Goal: Information Seeking & Learning: Learn about a topic

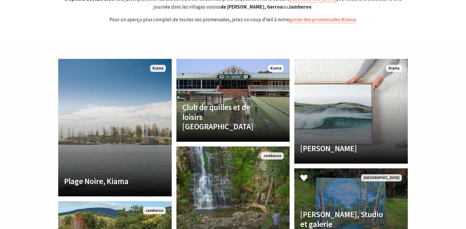
scroll to position [1331, 0]
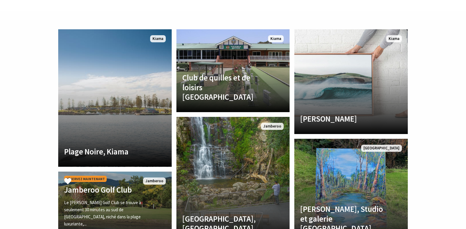
click at [137, 174] on div "Réservez maintenant [PERSON_NAME] Golf Club Le [PERSON_NAME][GEOGRAPHIC_DATA] s…" at bounding box center [106, 205] width 96 height 63
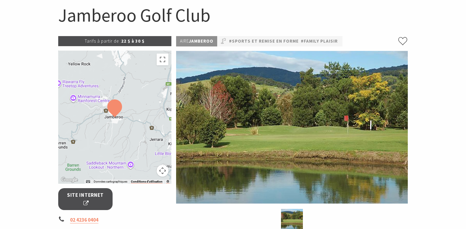
scroll to position [59, 0]
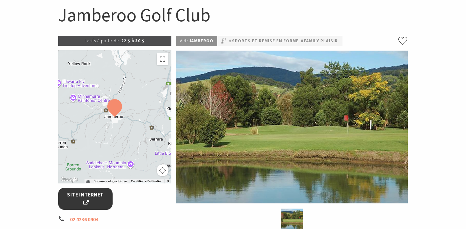
click at [89, 194] on span "Site internet" at bounding box center [86, 199] width 40 height 16
click at [144, 117] on div at bounding box center [115, 116] width 114 height 133
click at [164, 59] on button "Passer en plein écran" at bounding box center [163, 59] width 12 height 12
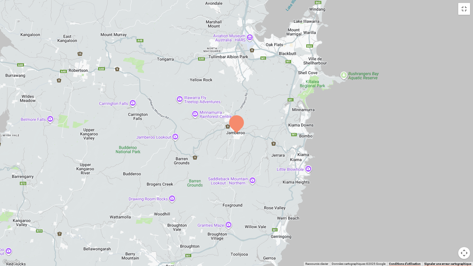
click at [215, 167] on div at bounding box center [236, 133] width 473 height 266
click at [466, 229] on button "Commandes de la caméra de la carte" at bounding box center [464, 253] width 12 height 12
click at [448, 229] on button "Zoom arrière" at bounding box center [450, 253] width 12 height 12
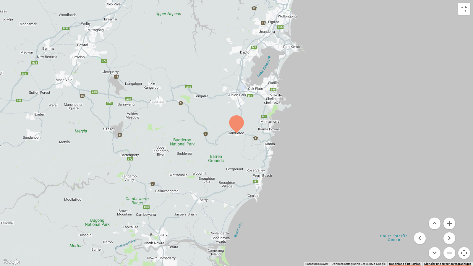
click at [449, 229] on button "Zoom arrière" at bounding box center [450, 253] width 12 height 12
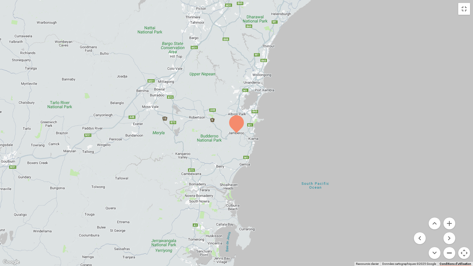
click at [449, 229] on button "Zoom arrière" at bounding box center [450, 253] width 12 height 12
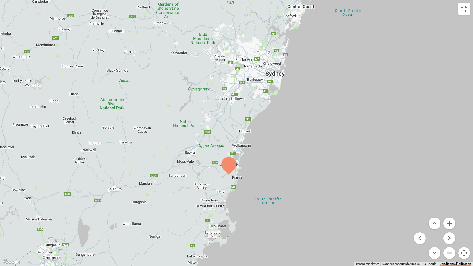
drag, startPoint x: 303, startPoint y: 142, endPoint x: 293, endPoint y: 178, distance: 36.7
click at [293, 178] on div at bounding box center [236, 133] width 473 height 266
click at [450, 229] on button "Zoom arrière" at bounding box center [450, 253] width 12 height 12
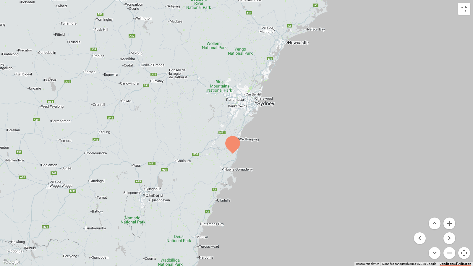
click at [450, 229] on button "Zoom arrière" at bounding box center [450, 253] width 12 height 12
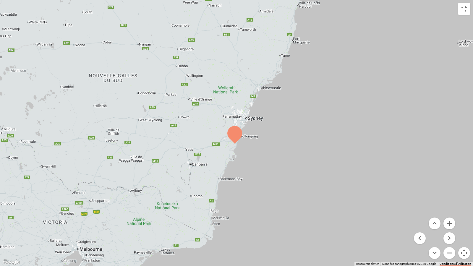
click at [450, 229] on button "Zoom arrière" at bounding box center [450, 253] width 12 height 12
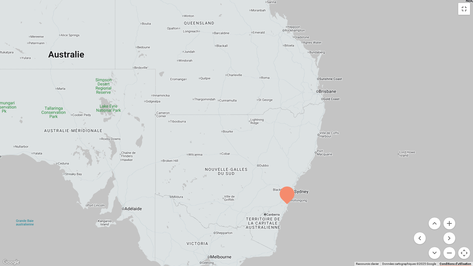
drag, startPoint x: 280, startPoint y: 111, endPoint x: 332, endPoint y: 177, distance: 83.6
click at [332, 177] on div at bounding box center [236, 133] width 473 height 266
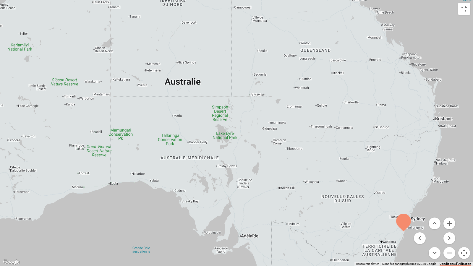
drag, startPoint x: 235, startPoint y: 117, endPoint x: 352, endPoint y: 145, distance: 119.8
click at [352, 145] on div at bounding box center [236, 133] width 473 height 266
click at [450, 222] on button "Zoom avant" at bounding box center [450, 224] width 12 height 12
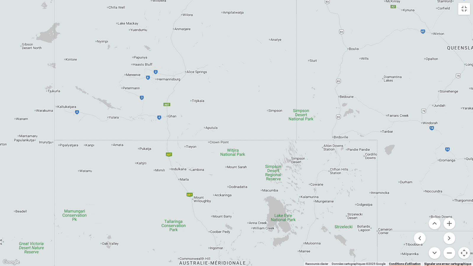
drag, startPoint x: 236, startPoint y: 140, endPoint x: 309, endPoint y: 224, distance: 111.3
click at [309, 224] on div at bounding box center [236, 133] width 473 height 266
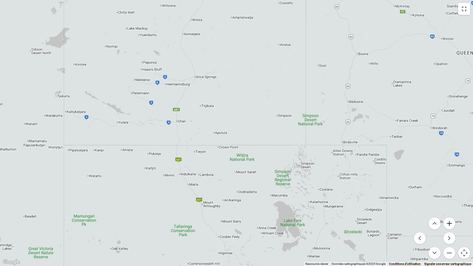
click at [451, 223] on button "Zoom avant" at bounding box center [450, 224] width 12 height 12
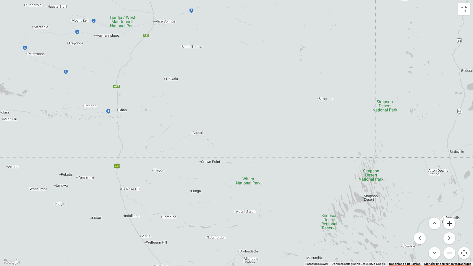
click at [450, 224] on button "Zoom avant" at bounding box center [450, 224] width 12 height 12
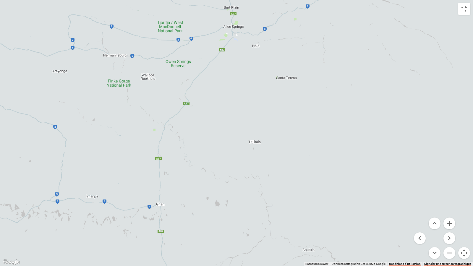
drag, startPoint x: 138, startPoint y: 73, endPoint x: 299, endPoint y: 191, distance: 199.9
click at [299, 191] on div at bounding box center [236, 133] width 473 height 266
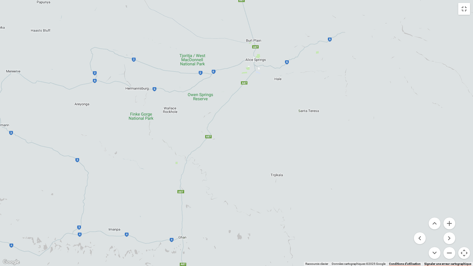
drag, startPoint x: 219, startPoint y: 115, endPoint x: 242, endPoint y: 149, distance: 41.5
click at [242, 149] on div at bounding box center [236, 133] width 473 height 266
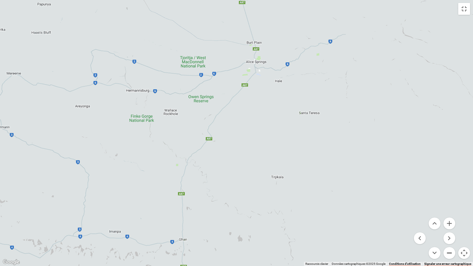
click at [448, 229] on button "Zoom arrière" at bounding box center [450, 253] width 12 height 12
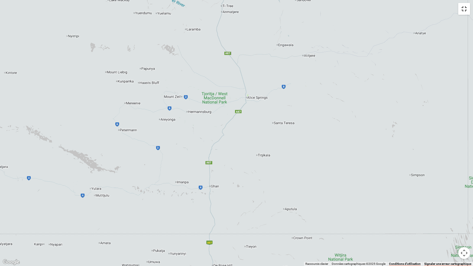
click at [463, 10] on button "Passer en plein écran" at bounding box center [464, 9] width 12 height 12
